Goal: Browse casually: Explore the website without a specific task or goal

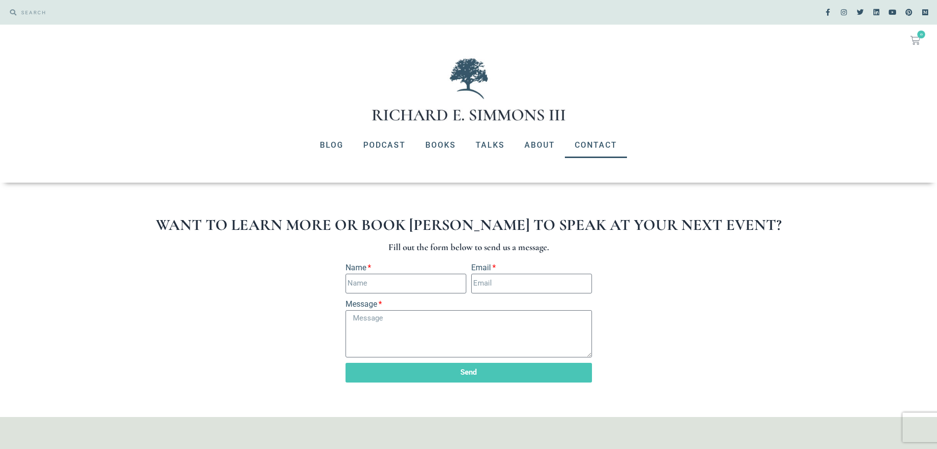
drag, startPoint x: 945, startPoint y: 128, endPoint x: 943, endPoint y: 73, distance: 55.2
click at [548, 149] on link "About" at bounding box center [539, 146] width 50 height 26
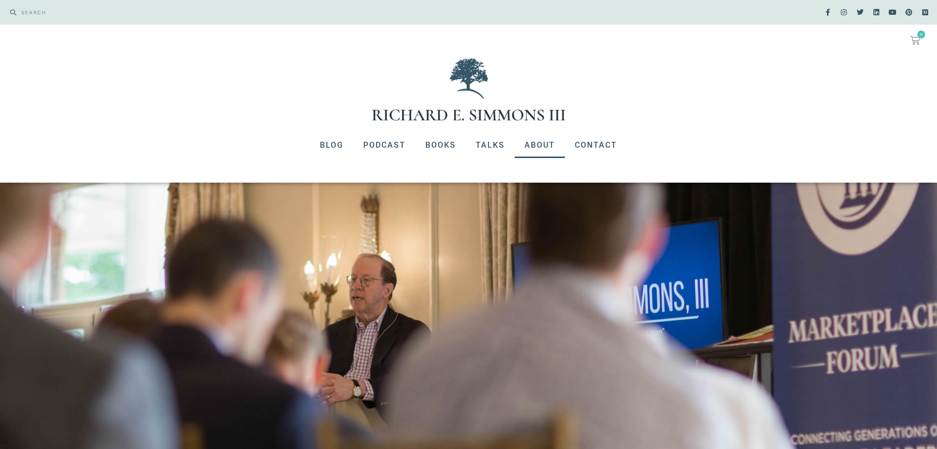
click at [438, 116] on img at bounding box center [468, 89] width 197 height 67
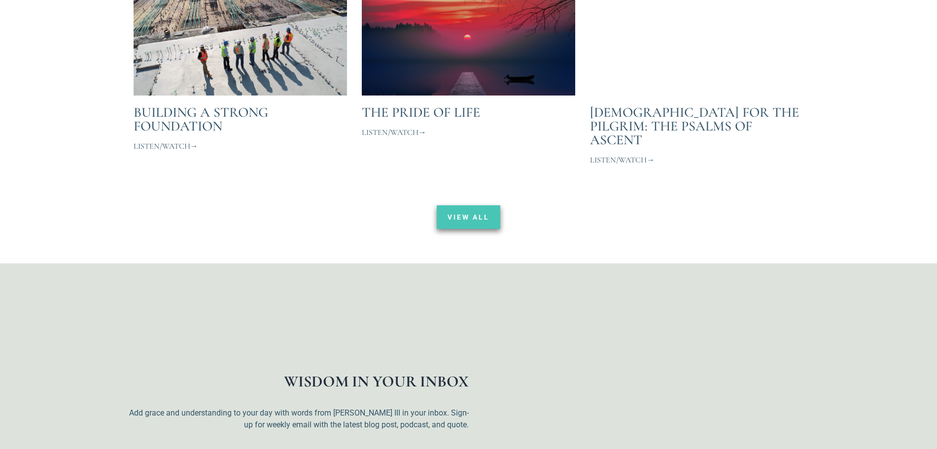
scroll to position [2443, 0]
